Goal: Task Accomplishment & Management: Manage account settings

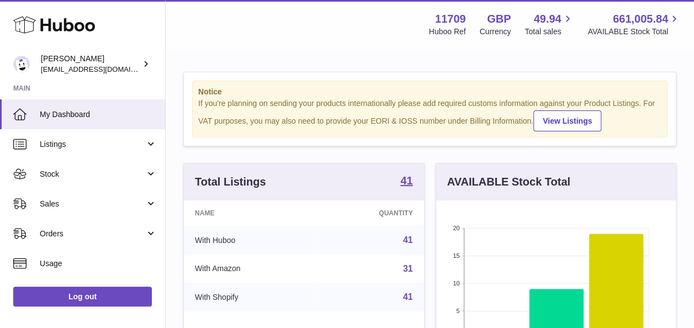
scroll to position [551825, 551756]
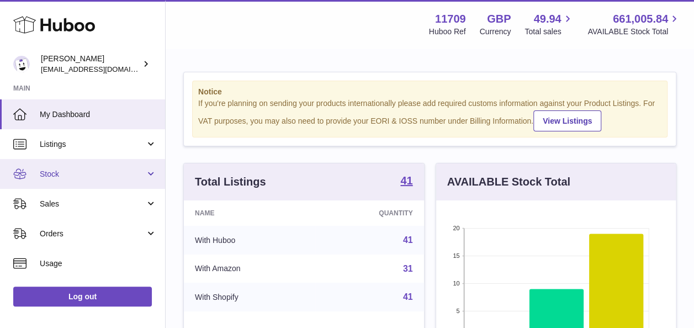
click at [145, 171] on link "Stock" at bounding box center [82, 174] width 165 height 30
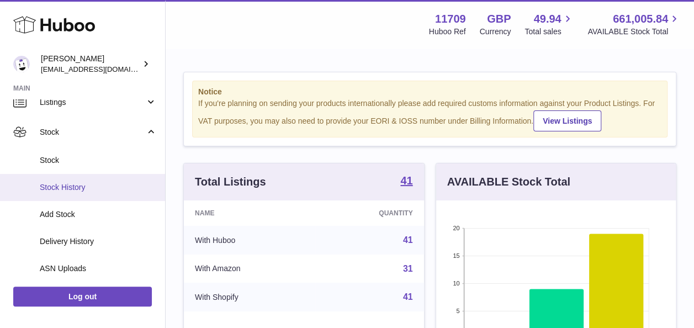
scroll to position [55, 0]
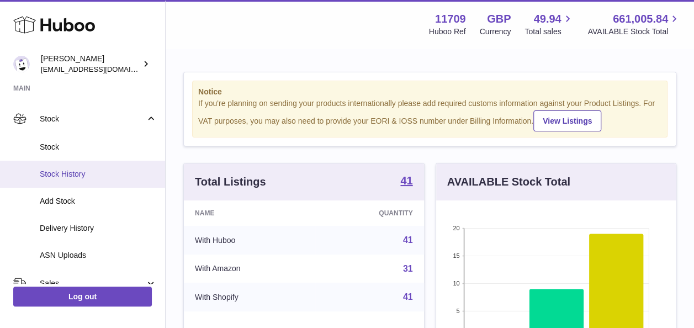
click at [70, 177] on span "Stock History" at bounding box center [98, 174] width 117 height 10
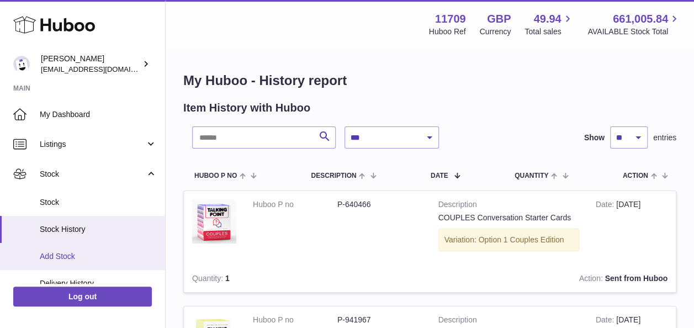
click at [77, 254] on span "Add Stock" at bounding box center [98, 256] width 117 height 10
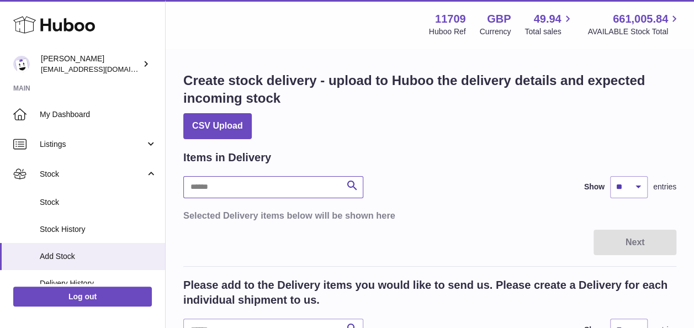
click at [285, 194] on input "text" at bounding box center [273, 187] width 180 height 22
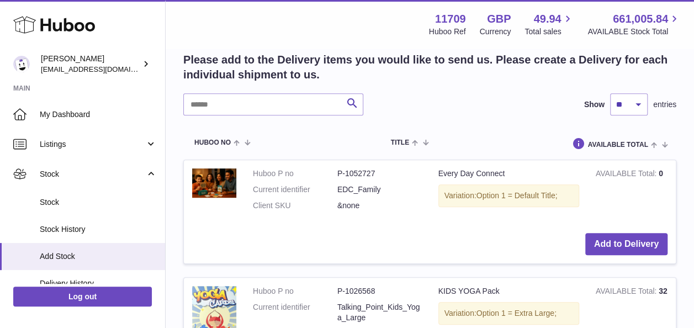
scroll to position [114, 0]
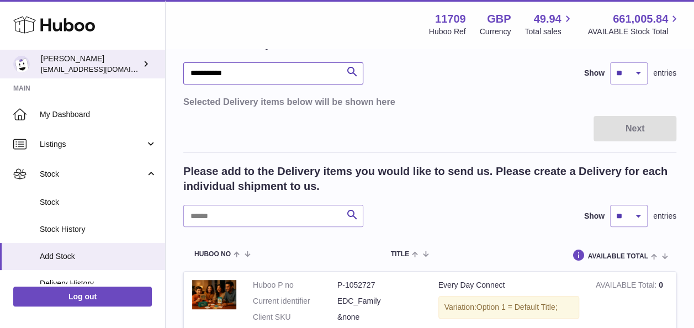
drag, startPoint x: 231, startPoint y: 75, endPoint x: 150, endPoint y: 72, distance: 80.7
type input "********"
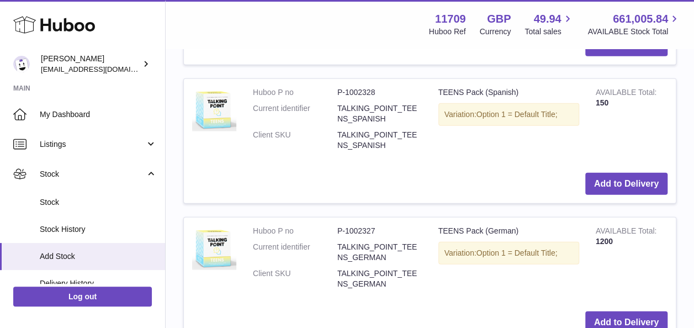
scroll to position [1494, 0]
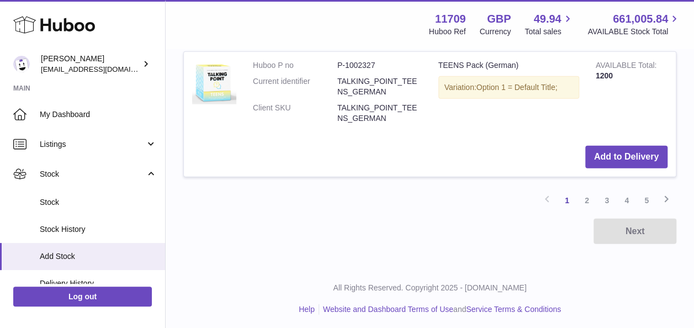
click at [587, 201] on link "2" at bounding box center [587, 200] width 20 height 20
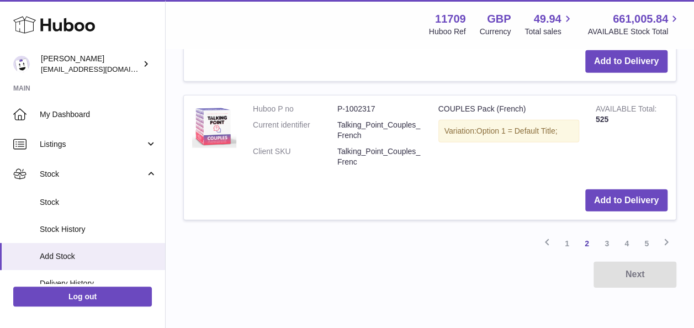
scroll to position [1540, 0]
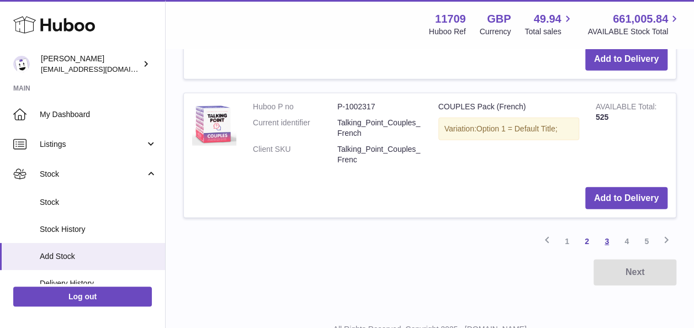
click at [602, 235] on link "3" at bounding box center [607, 241] width 20 height 20
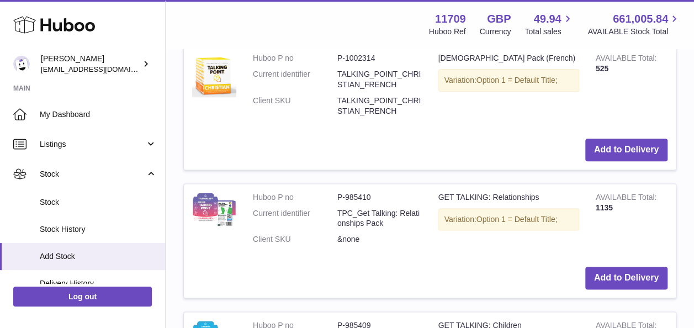
scroll to position [767, 0]
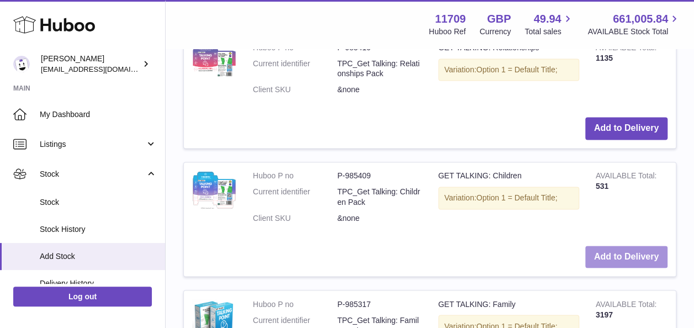
click at [641, 255] on button "Add to Delivery" at bounding box center [626, 257] width 82 height 23
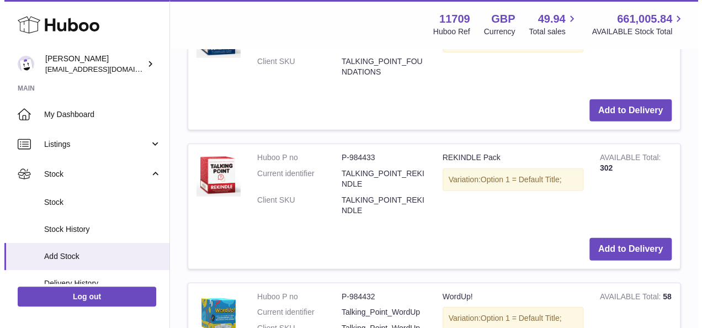
scroll to position [1675, 0]
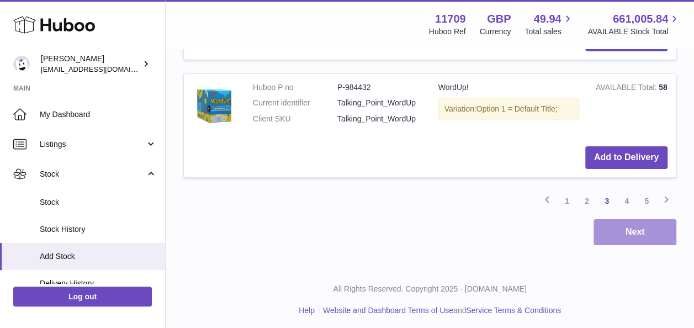
click at [632, 230] on button "Next" at bounding box center [634, 232] width 83 height 26
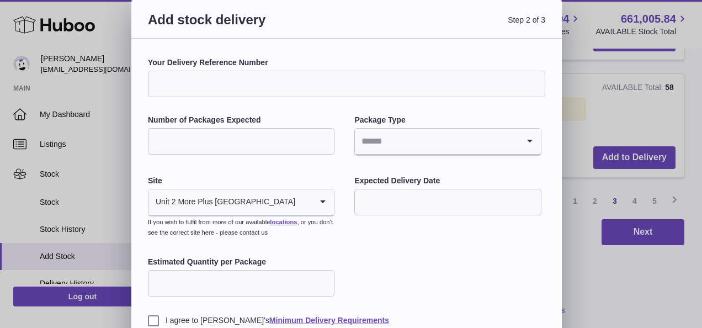
click at [199, 84] on input "Your Delivery Reference Number" at bounding box center [346, 84] width 397 height 26
paste input "**********"
click at [158, 82] on input "**********" at bounding box center [346, 84] width 397 height 26
type input "**********"
click at [204, 142] on input "Number of Packages Expected" at bounding box center [241, 141] width 187 height 26
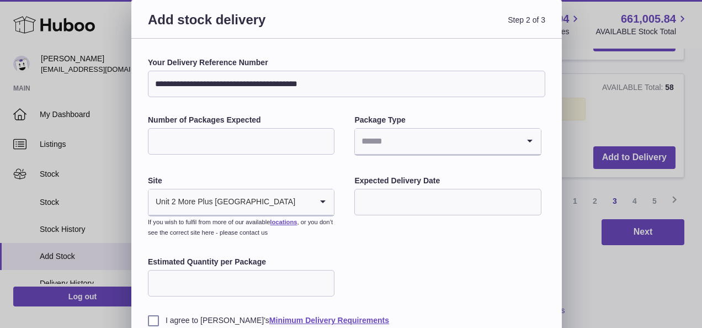
type input "**"
click at [399, 144] on input "Search for option" at bounding box center [436, 141] width 163 height 25
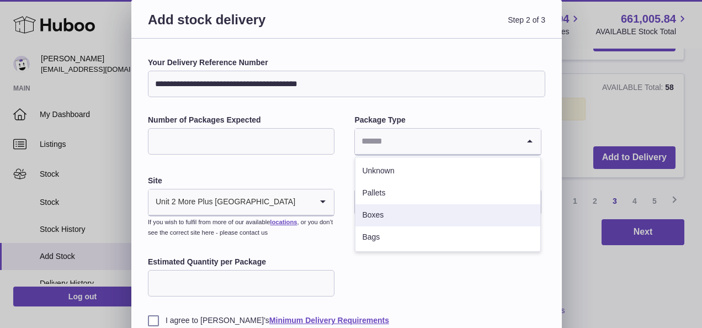
click at [381, 211] on li "Boxes" at bounding box center [447, 215] width 184 height 22
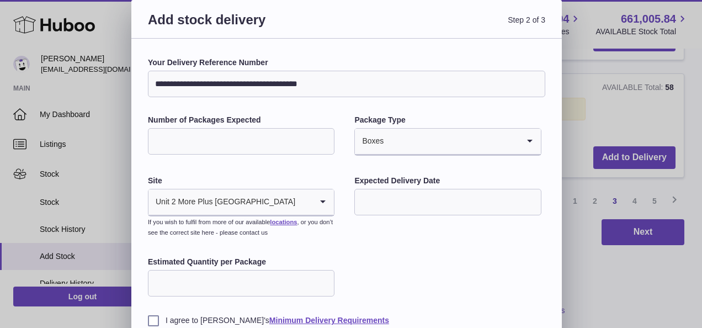
click at [326, 204] on icon "Search for option" at bounding box center [323, 201] width 22 height 25
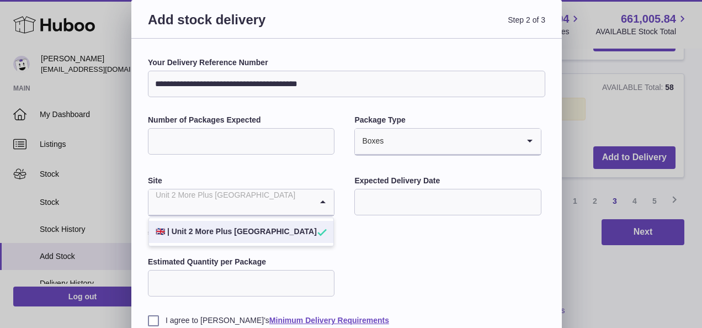
click at [418, 205] on input "text" at bounding box center [447, 202] width 187 height 26
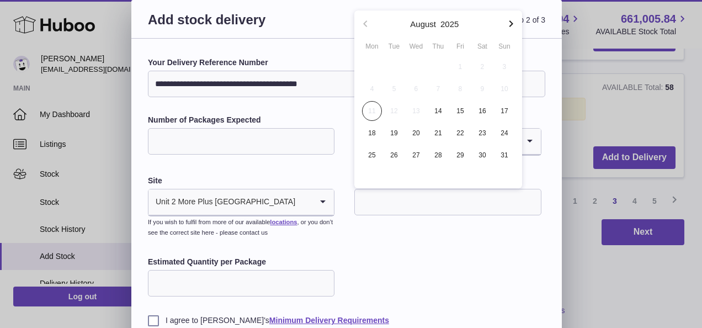
click at [509, 25] on icon "button" at bounding box center [511, 23] width 13 height 13
click at [511, 22] on icon "button" at bounding box center [511, 23] width 4 height 7
click at [370, 83] on span "6" at bounding box center [372, 89] width 20 height 20
type input "**********"
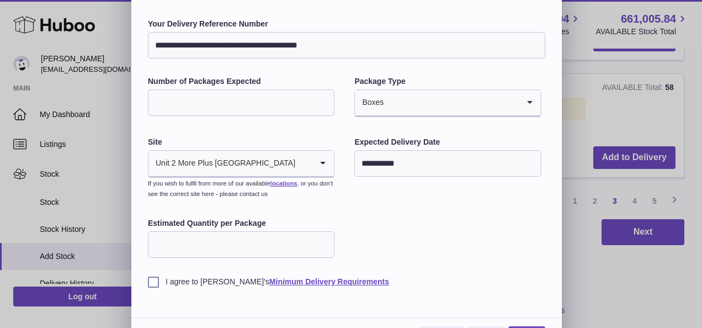
scroll to position [55, 0]
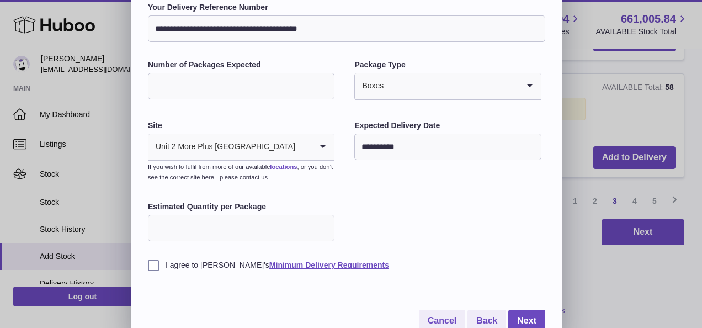
click at [252, 227] on input "Estimated Quantity per Package" at bounding box center [241, 228] width 187 height 26
type input "***"
click at [147, 264] on div "**********" at bounding box center [346, 160] width 431 height 354
drag, startPoint x: 153, startPoint y: 263, endPoint x: 172, endPoint y: 261, distance: 19.4
click at [153, 263] on label "I agree to Huboo's Minimum Delivery Requirements" at bounding box center [346, 265] width 397 height 10
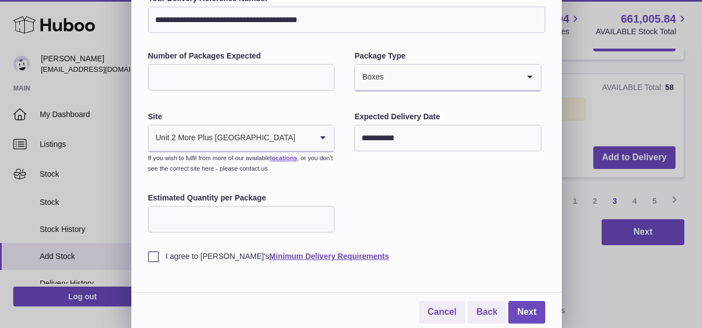
scroll to position [65, 0]
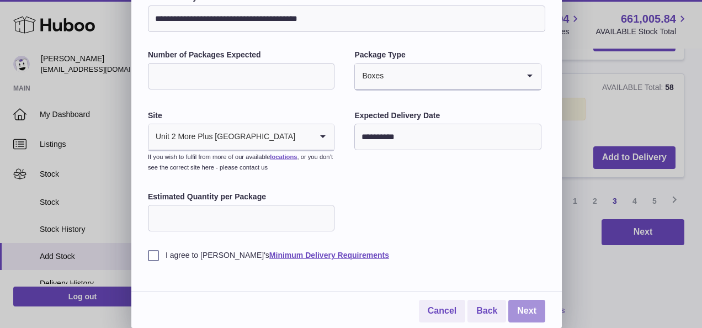
click at [523, 302] on link "Next" at bounding box center [526, 311] width 37 height 23
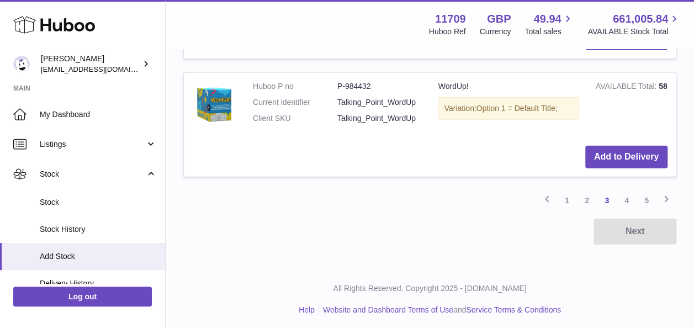
scroll to position [0, 0]
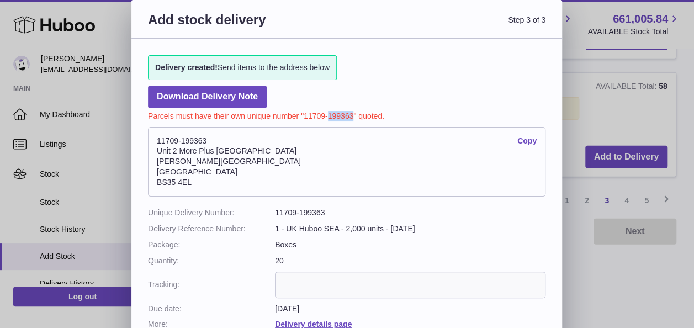
drag, startPoint x: 352, startPoint y: 115, endPoint x: 328, endPoint y: 118, distance: 23.9
click at [328, 118] on p "Parcels must have their own unique number "11709-199363" quoted." at bounding box center [346, 114] width 397 height 13
copy p "199363"
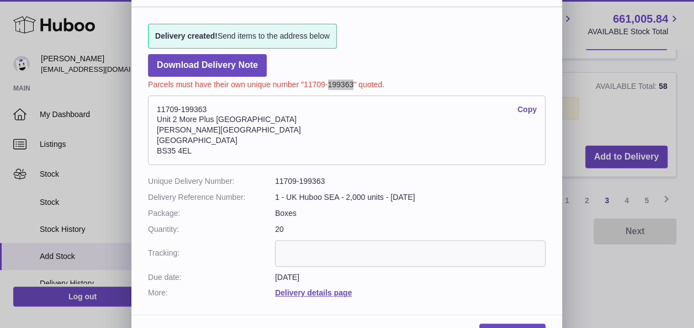
scroll to position [58, 0]
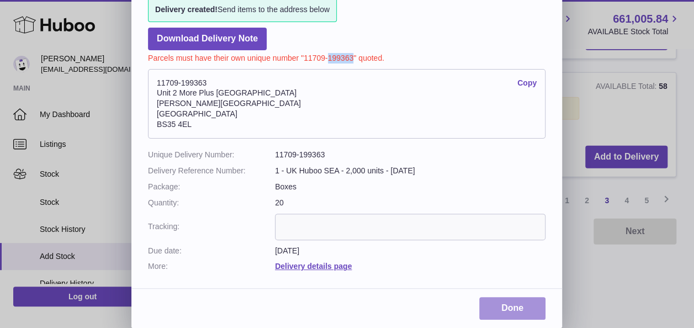
click at [500, 304] on link "Done" at bounding box center [512, 308] width 66 height 23
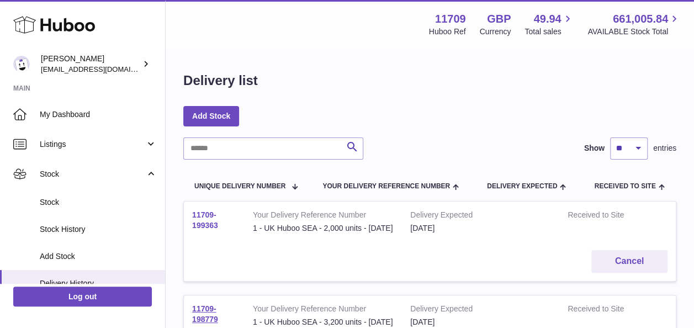
click at [199, 218] on link "11709-199363" at bounding box center [205, 219] width 26 height 19
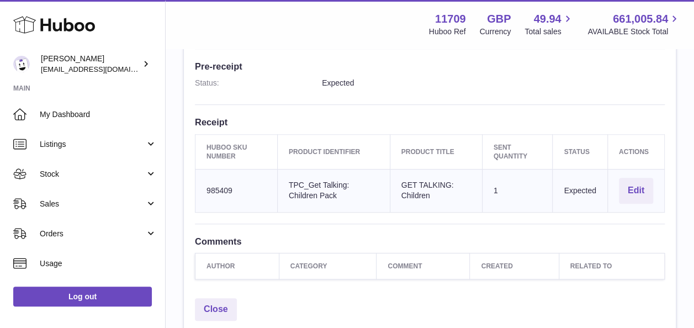
scroll to position [331, 0]
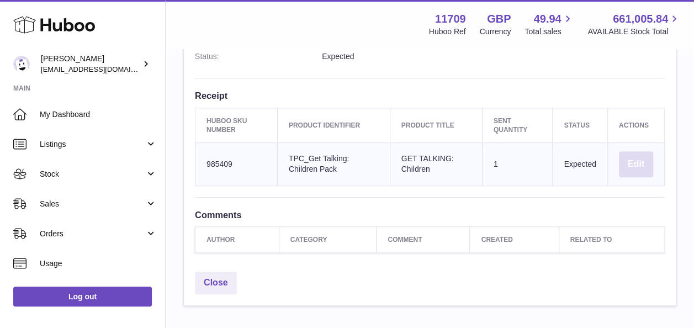
click at [634, 153] on button "Edit" at bounding box center [636, 164] width 34 height 26
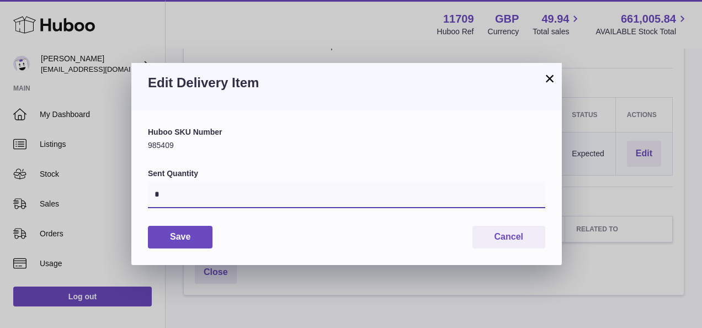
drag, startPoint x: 182, startPoint y: 194, endPoint x: 139, endPoint y: 198, distance: 42.6
click at [139, 198] on div "Huboo SKU Number 985409 Sent Quantity * Save Cancel" at bounding box center [346, 187] width 431 height 154
type input "****"
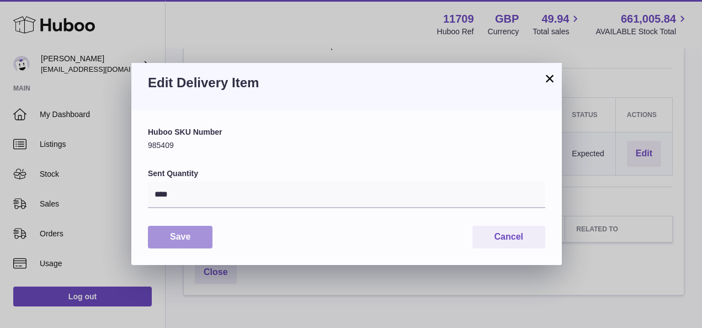
click at [200, 238] on button "Save" at bounding box center [180, 237] width 65 height 23
